Goal: Use online tool/utility: Utilize a website feature to perform a specific function

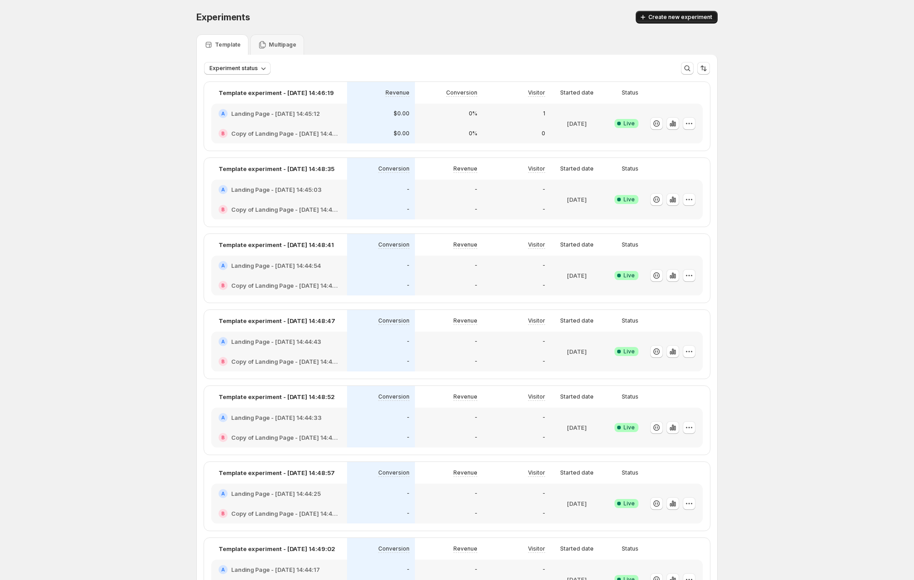
click at [697, 21] on button "Create new experiment" at bounding box center [677, 17] width 82 height 13
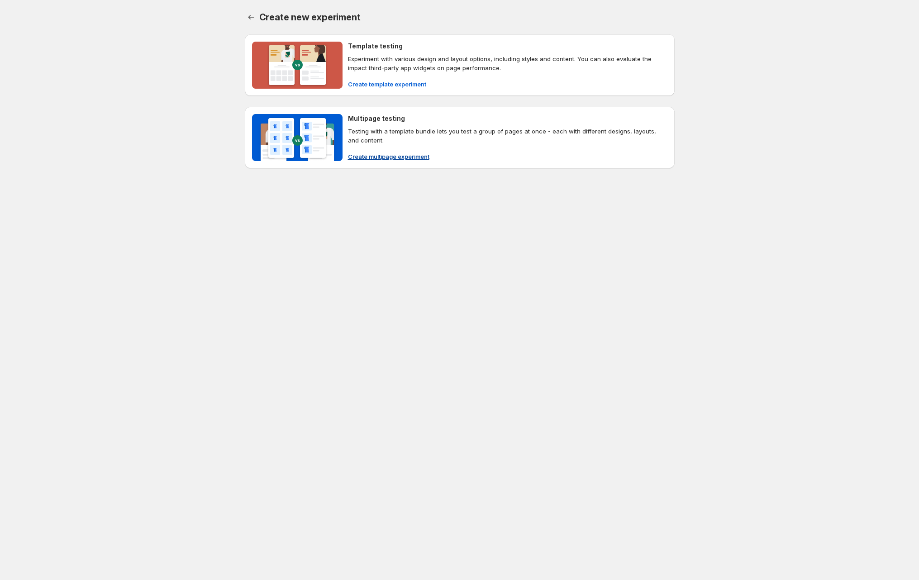
click at [376, 72] on div "Template testing Experiment with various design and layout options, including s…" at bounding box center [508, 65] width 320 height 47
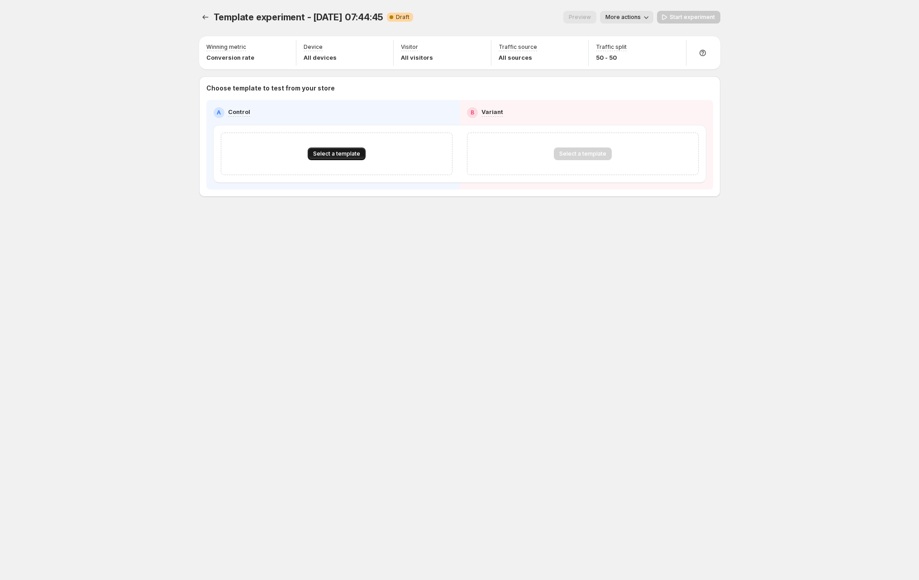
click at [337, 152] on span "Select a template" at bounding box center [336, 153] width 47 height 7
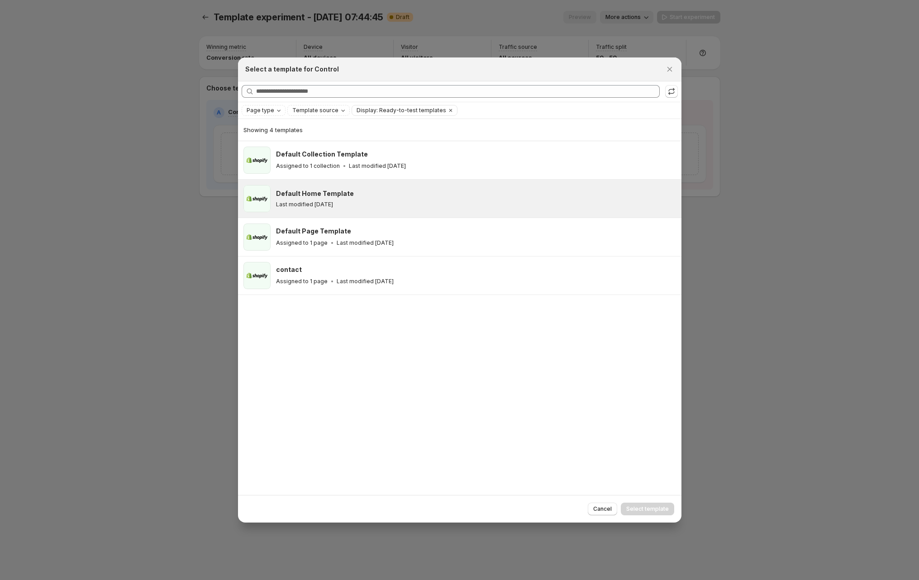
click at [336, 196] on h3 "Default Home Template" at bounding box center [315, 193] width 78 height 9
click at [643, 507] on span "Select template" at bounding box center [647, 509] width 43 height 7
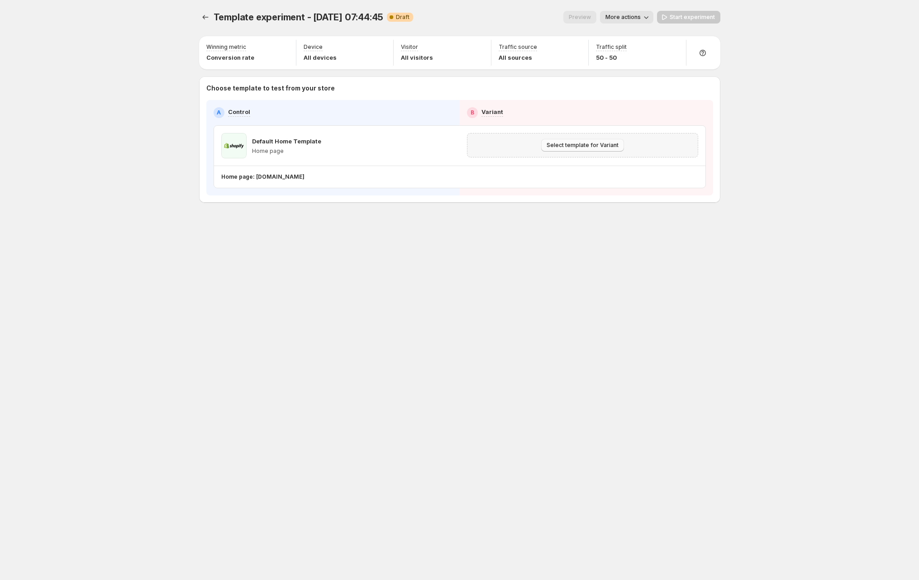
click at [584, 150] on button "Select template for Variant" at bounding box center [582, 145] width 83 height 13
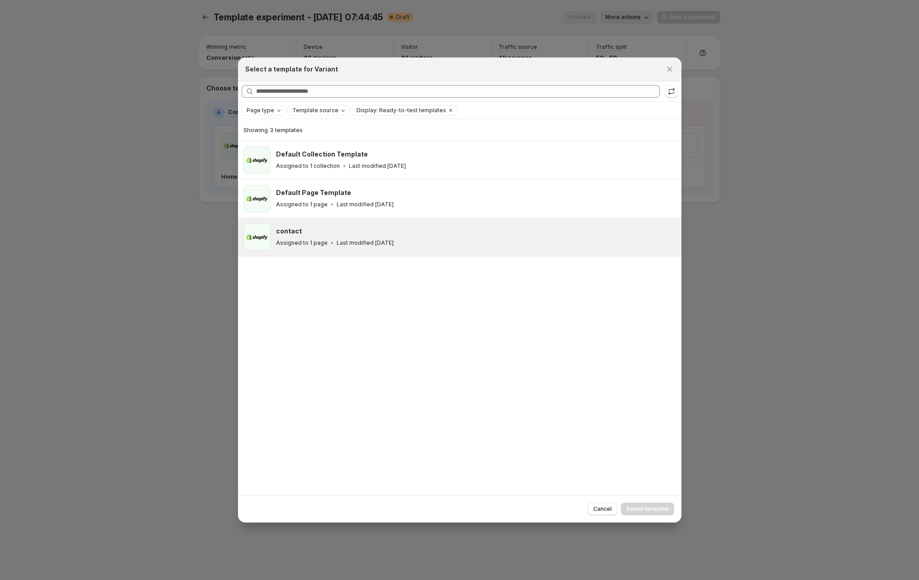
click at [436, 237] on div "contact Assigned to 1 page Last modified [DATE]" at bounding box center [474, 237] width 397 height 21
click at [643, 507] on span "Select template" at bounding box center [647, 509] width 43 height 7
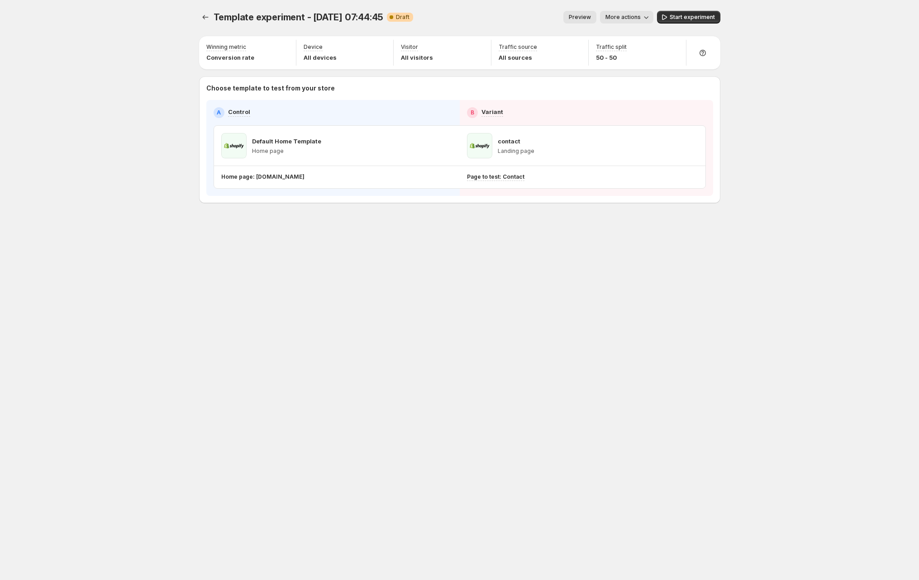
click at [688, 15] on span "Start experiment" at bounding box center [692, 17] width 45 height 7
click at [611, 19] on span "More actions" at bounding box center [619, 17] width 35 height 7
click at [641, 65] on span "Copy live page link" at bounding box center [644, 66] width 54 height 7
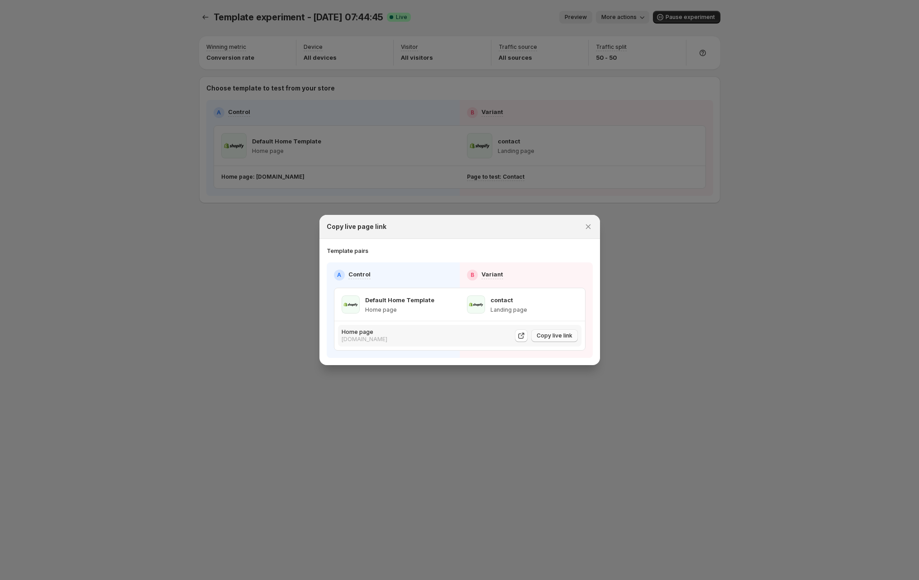
click at [552, 339] on span "Copy live link" at bounding box center [555, 335] width 36 height 7
click at [247, 304] on div at bounding box center [459, 290] width 919 height 580
